Goal: Entertainment & Leisure: Consume media (video, audio)

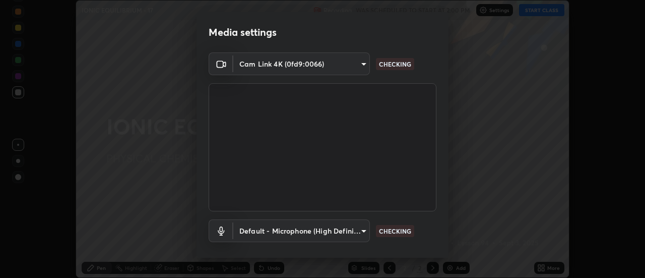
scroll to position [53, 0]
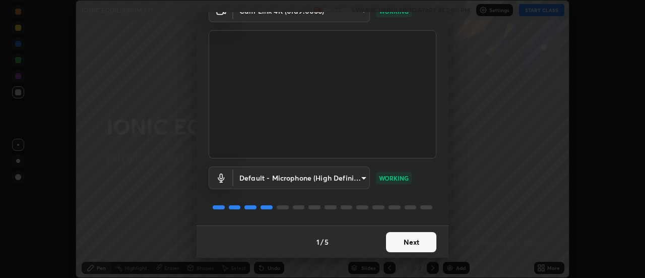
click at [412, 242] on button "Next" at bounding box center [411, 242] width 50 height 20
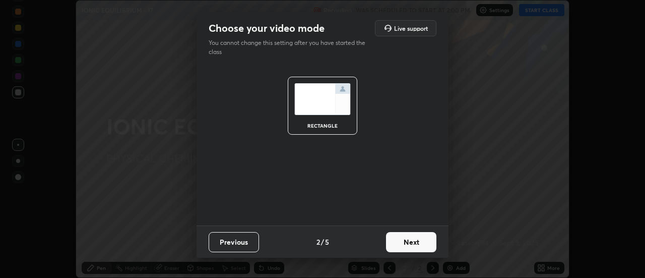
click at [412, 241] on button "Next" at bounding box center [411, 242] width 50 height 20
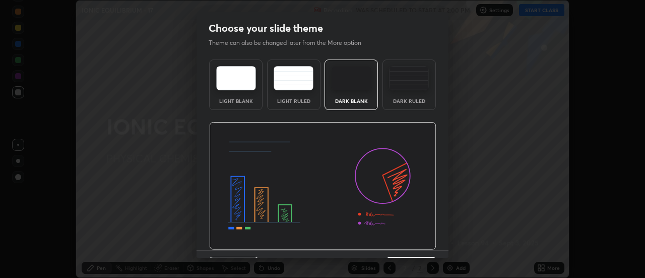
scroll to position [25, 0]
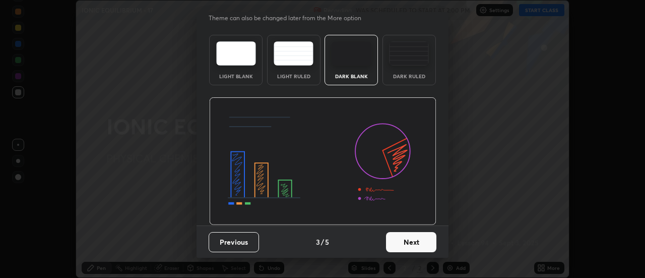
click at [414, 244] on button "Next" at bounding box center [411, 242] width 50 height 20
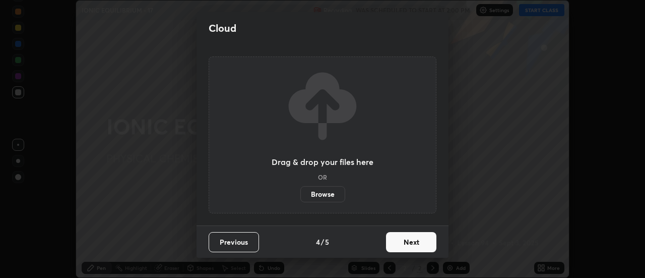
click at [415, 242] on button "Next" at bounding box center [411, 242] width 50 height 20
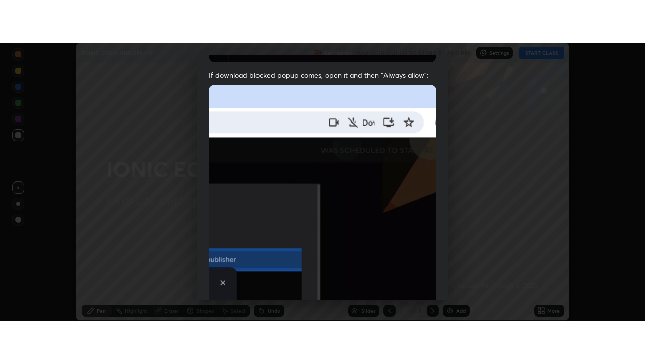
scroll to position [259, 0]
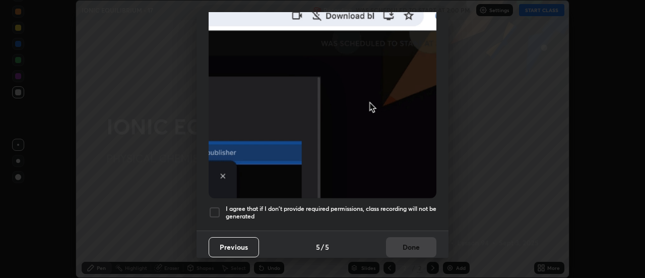
click at [405, 205] on h5 "I agree that if I don't provide required permissions, class recording will not …" at bounding box center [331, 213] width 211 height 16
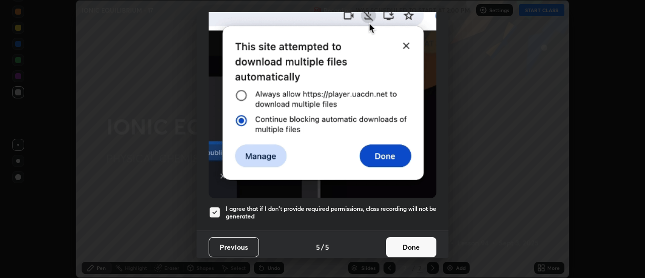
click at [403, 248] on button "Done" at bounding box center [411, 247] width 50 height 20
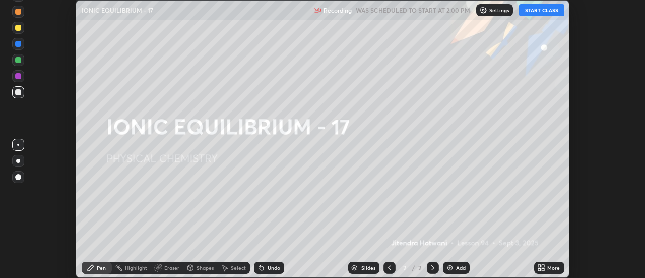
click at [536, 14] on button "START CLASS" at bounding box center [541, 10] width 45 height 12
click at [548, 270] on div "More" at bounding box center [554, 267] width 13 height 5
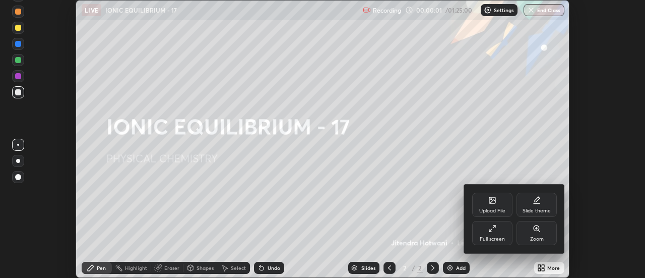
click at [489, 237] on div "Full screen" at bounding box center [492, 238] width 25 height 5
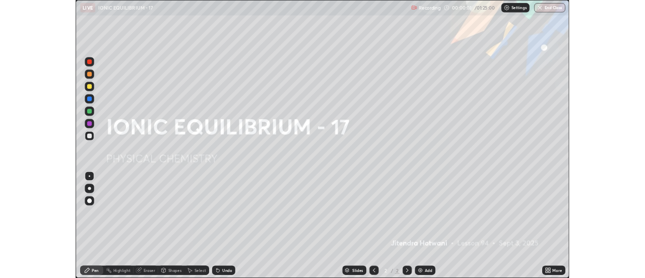
scroll to position [363, 645]
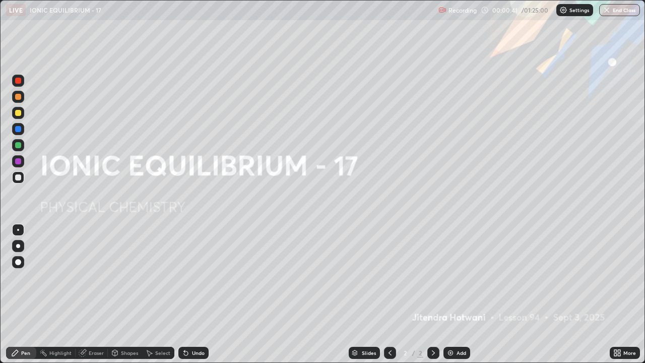
click at [458, 277] on div "Add" at bounding box center [462, 352] width 10 height 5
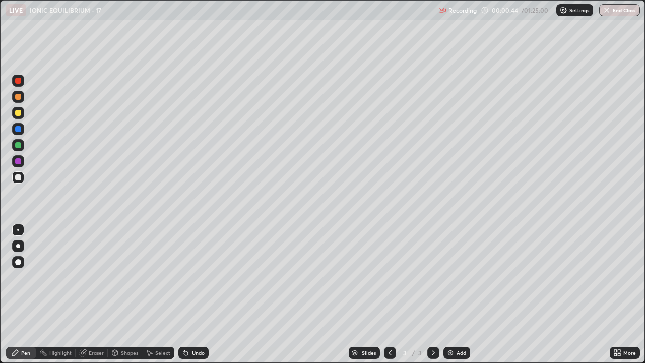
click at [18, 115] on div at bounding box center [18, 113] width 6 height 6
click at [15, 177] on div at bounding box center [18, 177] width 6 height 6
click at [20, 145] on div at bounding box center [18, 145] width 6 height 6
click at [19, 98] on div at bounding box center [18, 97] width 6 height 6
click at [195, 277] on div "Undo" at bounding box center [198, 352] width 13 height 5
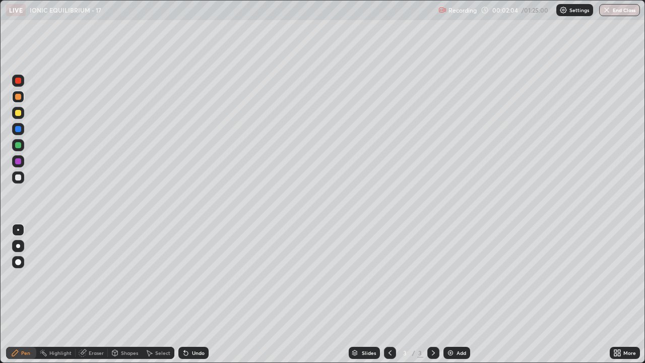
click at [18, 178] on div at bounding box center [18, 177] width 6 height 6
click at [19, 97] on div at bounding box center [18, 97] width 6 height 6
click at [18, 178] on div at bounding box center [18, 177] width 6 height 6
click at [198, 277] on div "Undo" at bounding box center [198, 352] width 13 height 5
click at [200, 277] on div "Undo" at bounding box center [198, 352] width 13 height 5
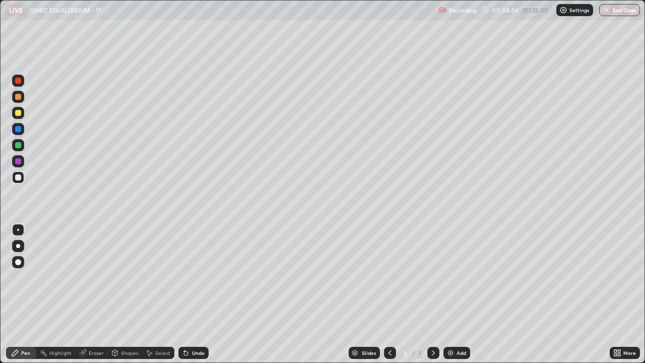
click at [453, 277] on img at bounding box center [451, 353] width 8 height 8
click at [389, 277] on icon at bounding box center [390, 353] width 8 height 8
click at [432, 277] on icon at bounding box center [434, 353] width 8 height 8
click at [15, 146] on div at bounding box center [18, 145] width 6 height 6
click at [389, 277] on icon at bounding box center [390, 353] width 8 height 8
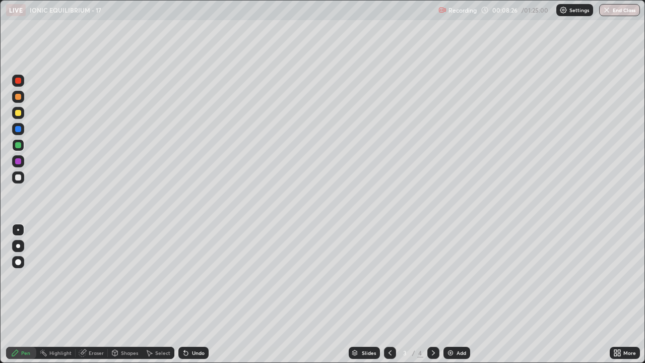
click at [428, 277] on div at bounding box center [434, 353] width 12 height 20
click at [18, 114] on div at bounding box center [18, 113] width 6 height 6
click at [22, 178] on div at bounding box center [18, 177] width 12 height 12
click at [18, 146] on div at bounding box center [18, 145] width 6 height 6
click at [19, 113] on div at bounding box center [18, 113] width 6 height 6
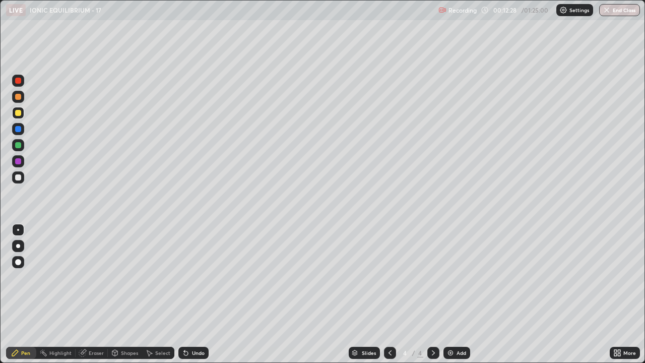
click at [18, 175] on div at bounding box center [18, 177] width 6 height 6
click at [453, 277] on img at bounding box center [451, 353] width 8 height 8
click at [18, 117] on div at bounding box center [18, 113] width 12 height 12
click at [192, 277] on div "Undo" at bounding box center [198, 352] width 13 height 5
click at [23, 180] on div at bounding box center [18, 177] width 12 height 12
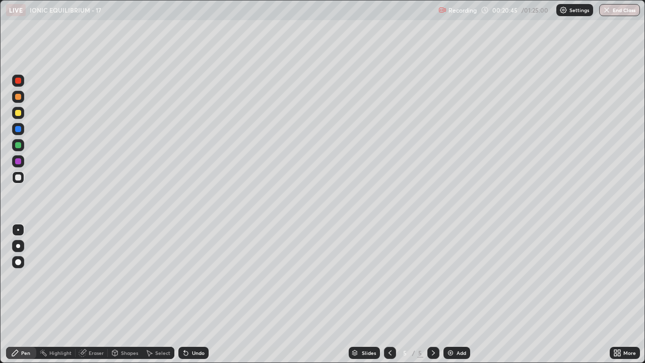
click at [18, 111] on div at bounding box center [18, 113] width 6 height 6
click at [22, 178] on div at bounding box center [18, 177] width 12 height 12
click at [461, 277] on div "Add" at bounding box center [462, 352] width 10 height 5
click at [17, 163] on div at bounding box center [18, 161] width 6 height 6
click at [18, 146] on div at bounding box center [18, 145] width 6 height 6
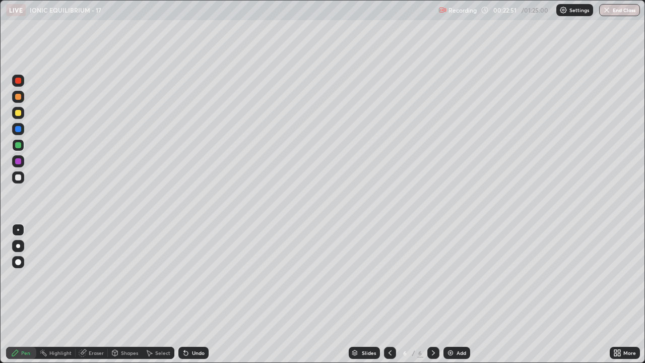
click at [390, 277] on icon at bounding box center [390, 353] width 8 height 8
click at [433, 277] on icon at bounding box center [434, 353] width 8 height 8
click at [17, 111] on div at bounding box center [18, 113] width 6 height 6
click at [18, 178] on div at bounding box center [18, 177] width 6 height 6
click at [201, 277] on div "Undo" at bounding box center [198, 352] width 13 height 5
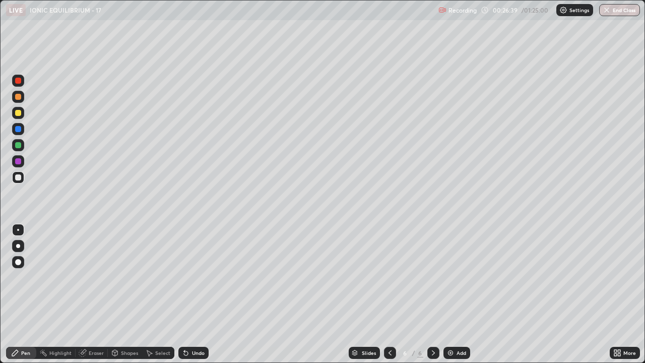
click at [457, 277] on div "Add" at bounding box center [462, 352] width 10 height 5
click at [17, 161] on div at bounding box center [18, 161] width 6 height 6
click at [17, 116] on div at bounding box center [18, 113] width 12 height 12
click at [18, 176] on div at bounding box center [18, 177] width 6 height 6
click at [189, 277] on div "Undo" at bounding box center [193, 353] width 30 height 12
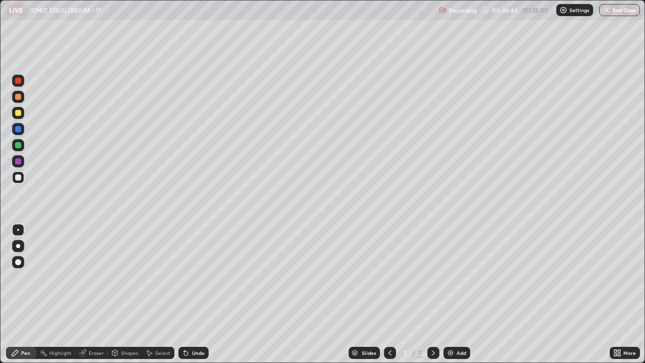
click at [460, 277] on div "Add" at bounding box center [462, 352] width 10 height 5
click at [18, 149] on div at bounding box center [18, 145] width 12 height 12
click at [390, 277] on icon at bounding box center [390, 353] width 8 height 8
click at [437, 277] on div at bounding box center [434, 353] width 12 height 12
click at [19, 114] on div at bounding box center [18, 113] width 6 height 6
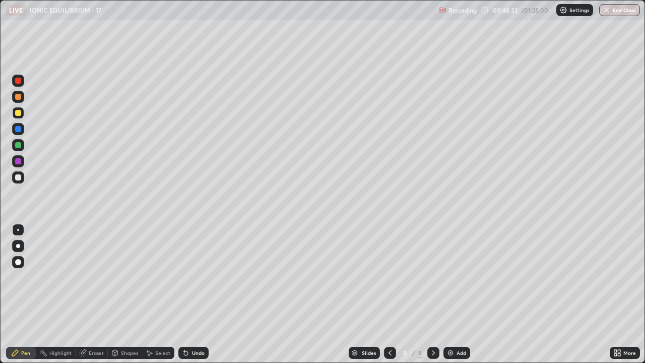
click at [18, 176] on div at bounding box center [18, 177] width 6 height 6
click at [19, 146] on div at bounding box center [18, 145] width 6 height 6
click at [454, 277] on div "Add" at bounding box center [457, 353] width 27 height 12
click at [19, 113] on div at bounding box center [18, 113] width 6 height 6
click at [17, 177] on div at bounding box center [18, 177] width 6 height 6
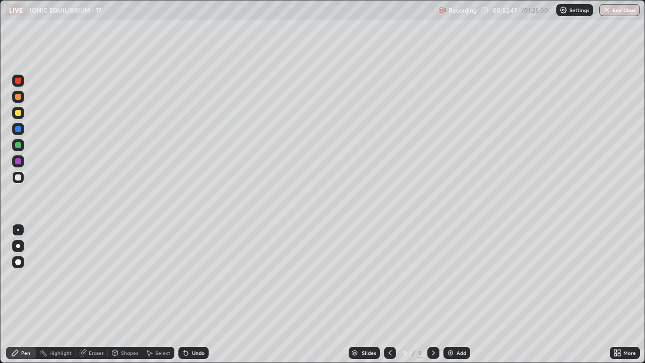
click at [22, 145] on div at bounding box center [18, 145] width 12 height 12
click at [195, 277] on div "Undo" at bounding box center [198, 352] width 13 height 5
click at [192, 277] on div "Undo" at bounding box center [198, 352] width 13 height 5
click at [16, 174] on div at bounding box center [18, 177] width 6 height 6
click at [16, 177] on div at bounding box center [18, 177] width 6 height 6
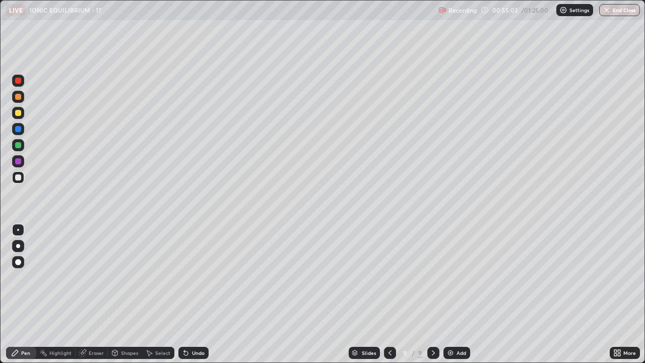
click at [97, 277] on div "Eraser" at bounding box center [96, 352] width 15 height 5
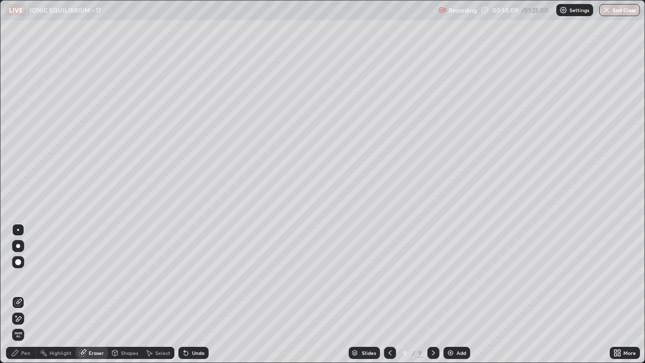
click at [28, 277] on div "Pen" at bounding box center [25, 352] width 9 height 5
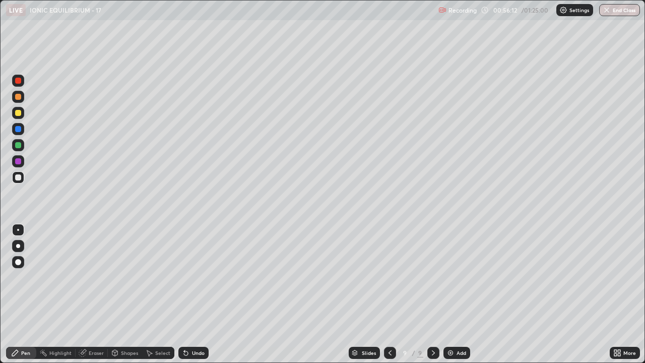
click at [389, 277] on icon at bounding box center [390, 353] width 8 height 8
click at [391, 277] on icon at bounding box center [390, 353] width 8 height 8
click at [433, 277] on icon at bounding box center [434, 353] width 8 height 8
click at [433, 277] on icon at bounding box center [433, 352] width 3 height 5
click at [455, 277] on div "Add" at bounding box center [457, 353] width 27 height 12
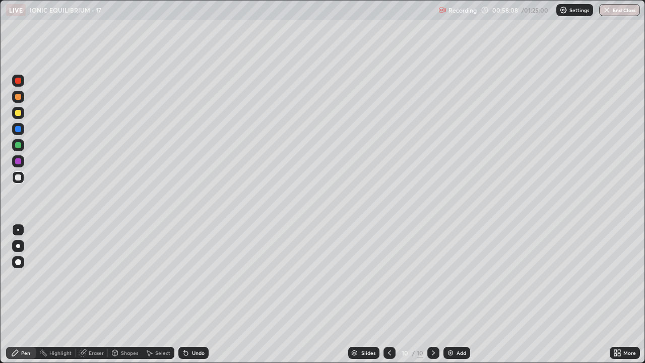
click at [192, 277] on div "Undo" at bounding box center [198, 352] width 13 height 5
click at [190, 277] on div "Undo" at bounding box center [193, 353] width 30 height 12
click at [194, 277] on div "Undo" at bounding box center [198, 352] width 13 height 5
click at [454, 277] on div "Add" at bounding box center [457, 353] width 27 height 12
click at [21, 145] on div at bounding box center [18, 145] width 6 height 6
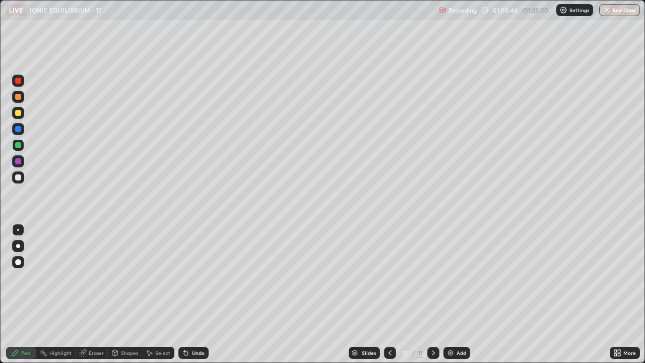
click at [389, 277] on icon at bounding box center [390, 353] width 8 height 8
click at [388, 277] on icon at bounding box center [390, 353] width 8 height 8
click at [386, 277] on icon at bounding box center [390, 353] width 8 height 8
click at [388, 277] on icon at bounding box center [390, 353] width 8 height 8
click at [390, 277] on icon at bounding box center [390, 353] width 8 height 8
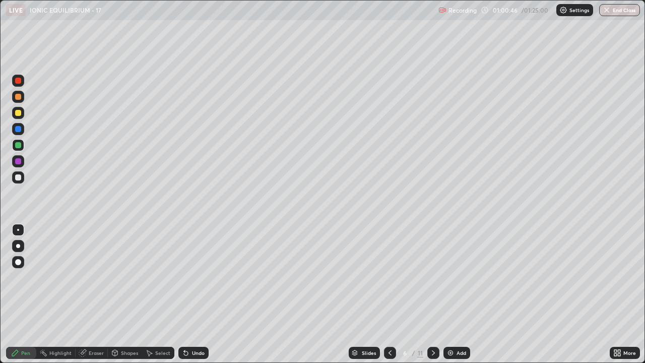
click at [389, 277] on icon at bounding box center [390, 352] width 3 height 5
click at [390, 277] on icon at bounding box center [390, 353] width 8 height 8
click at [389, 277] on icon at bounding box center [390, 353] width 8 height 8
click at [432, 277] on icon at bounding box center [434, 353] width 8 height 8
click at [433, 277] on icon at bounding box center [434, 353] width 8 height 8
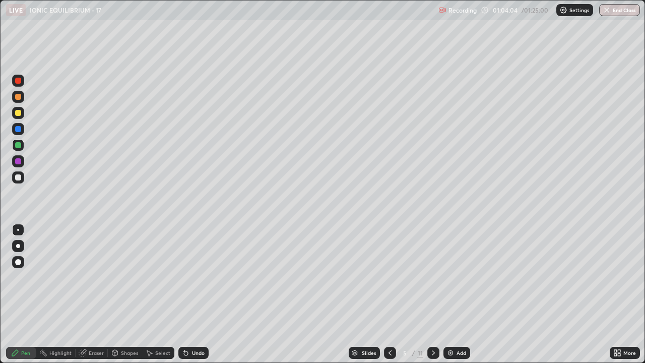
click at [432, 277] on icon at bounding box center [434, 353] width 8 height 8
click at [433, 277] on icon at bounding box center [434, 353] width 8 height 8
click at [433, 277] on icon at bounding box center [433, 352] width 3 height 5
click at [433, 277] on icon at bounding box center [434, 353] width 8 height 8
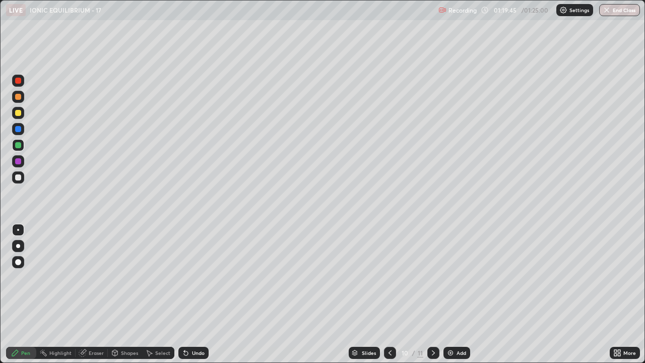
click at [434, 277] on icon at bounding box center [434, 353] width 8 height 8
click at [389, 277] on icon at bounding box center [390, 353] width 8 height 8
click at [609, 13] on img "button" at bounding box center [608, 10] width 8 height 8
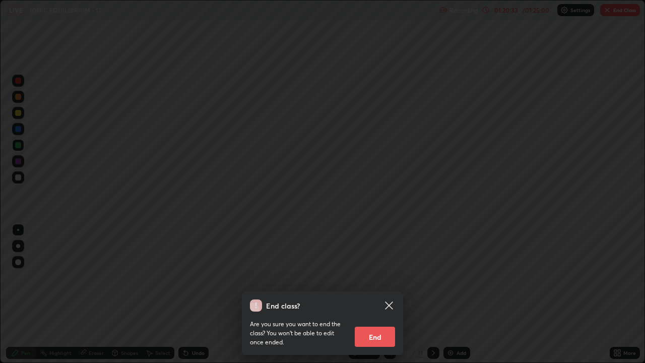
click at [377, 277] on button "End" at bounding box center [375, 337] width 40 height 20
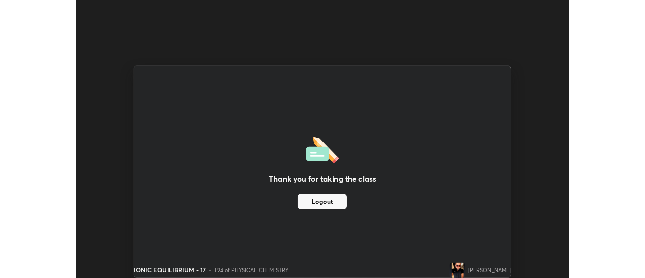
scroll to position [50145, 49777]
